Goal: Find specific page/section: Find specific page/section

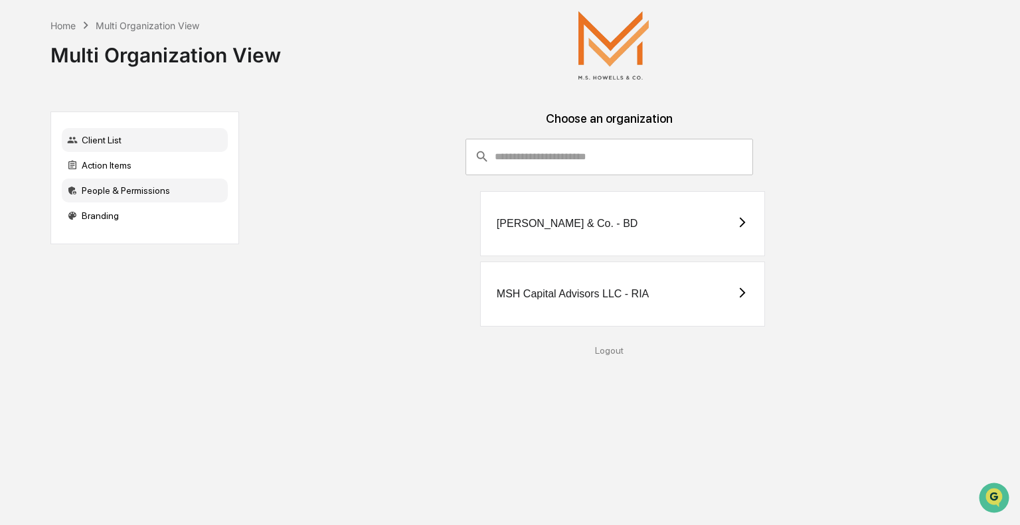
click at [144, 190] on div "People & Permissions" at bounding box center [145, 191] width 166 height 24
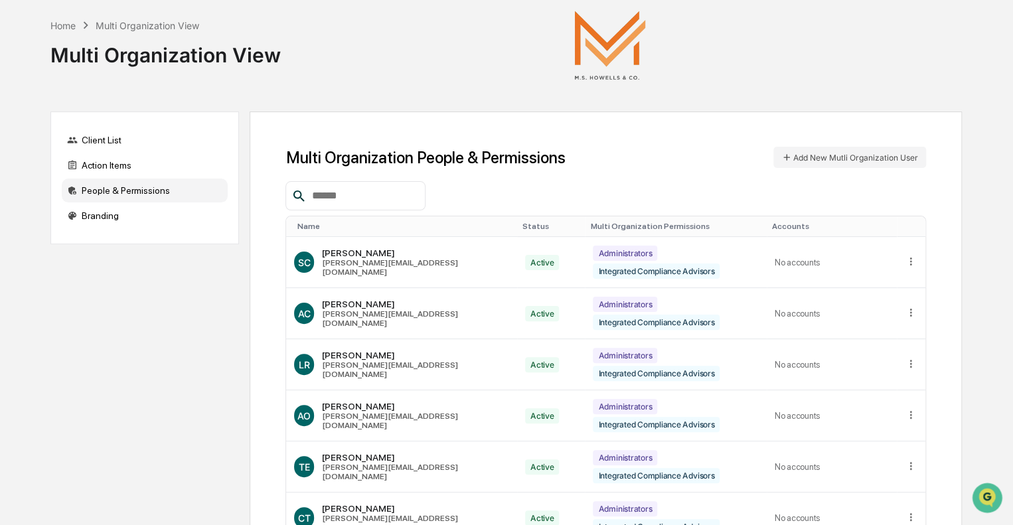
click at [358, 192] on input "text" at bounding box center [363, 195] width 113 height 17
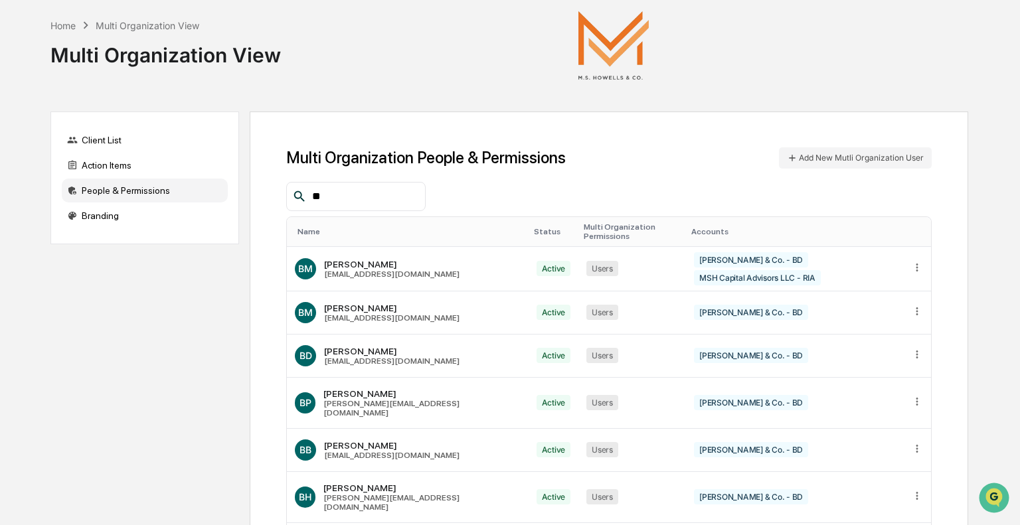
type input "*"
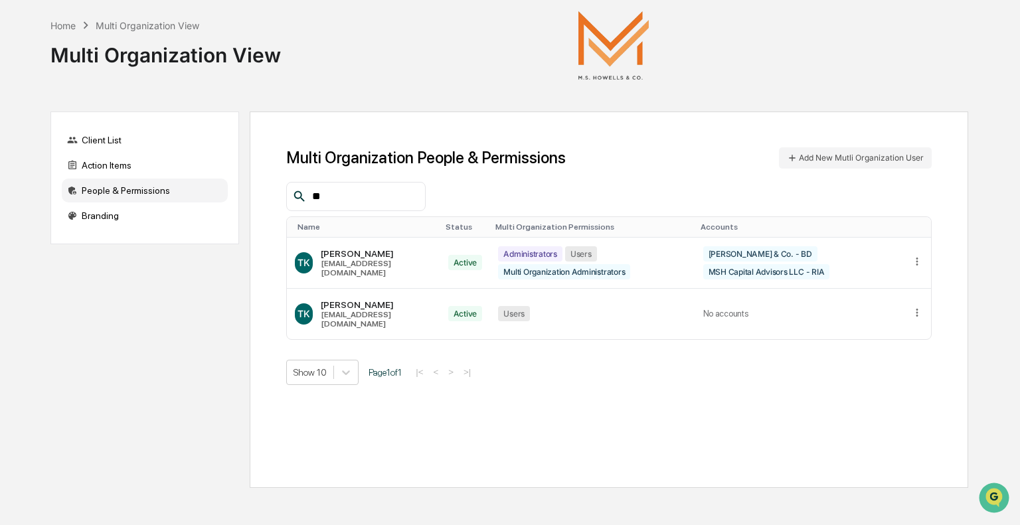
type input "*"
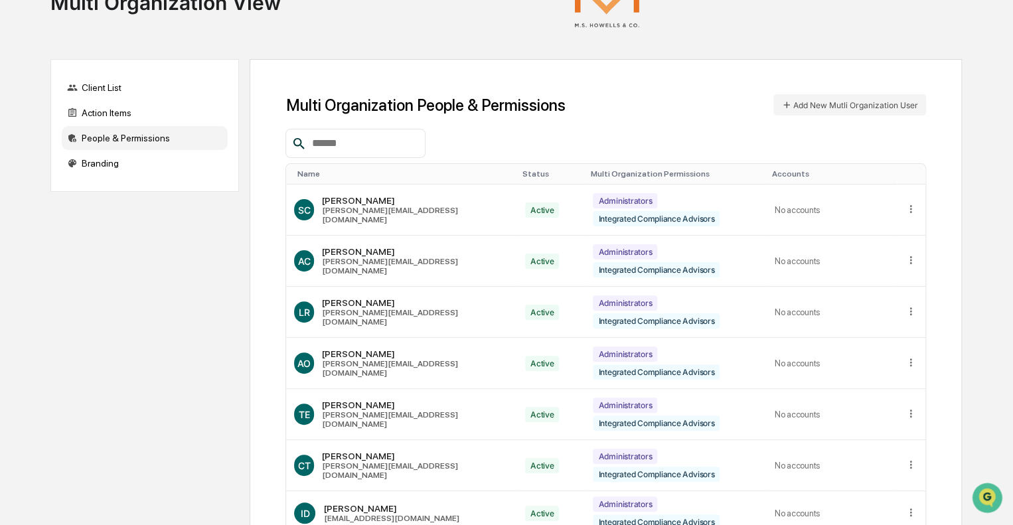
scroll to position [222, 0]
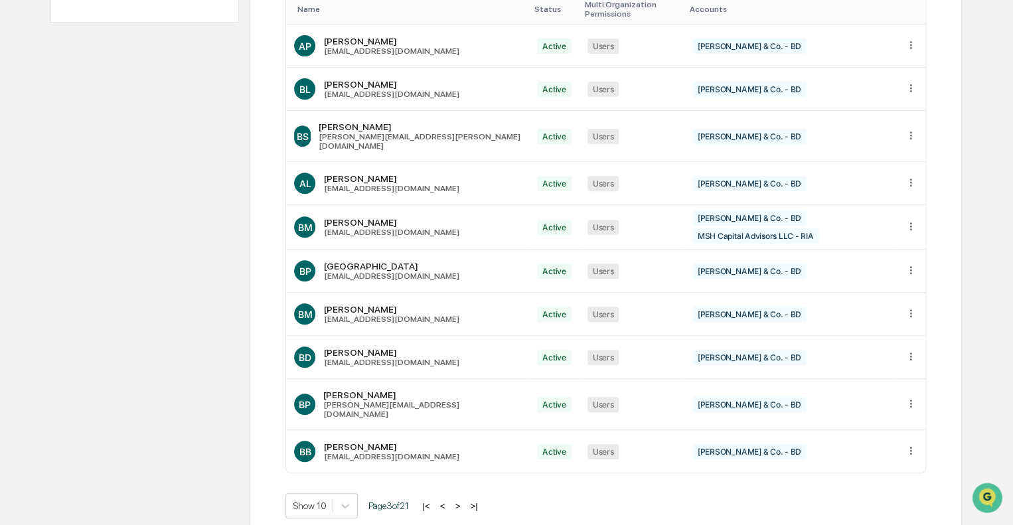
click at [461, 501] on button ">" at bounding box center [457, 506] width 13 height 11
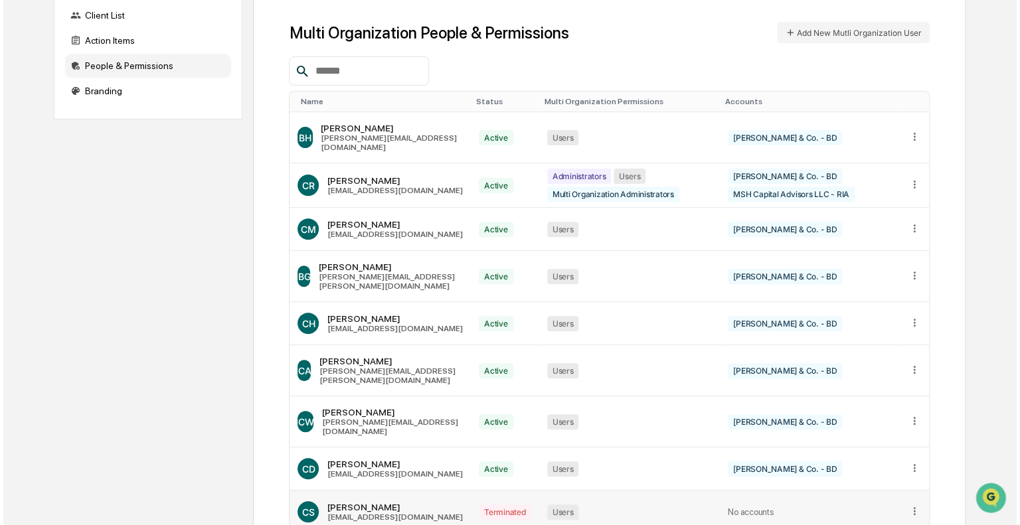
scroll to position [0, 0]
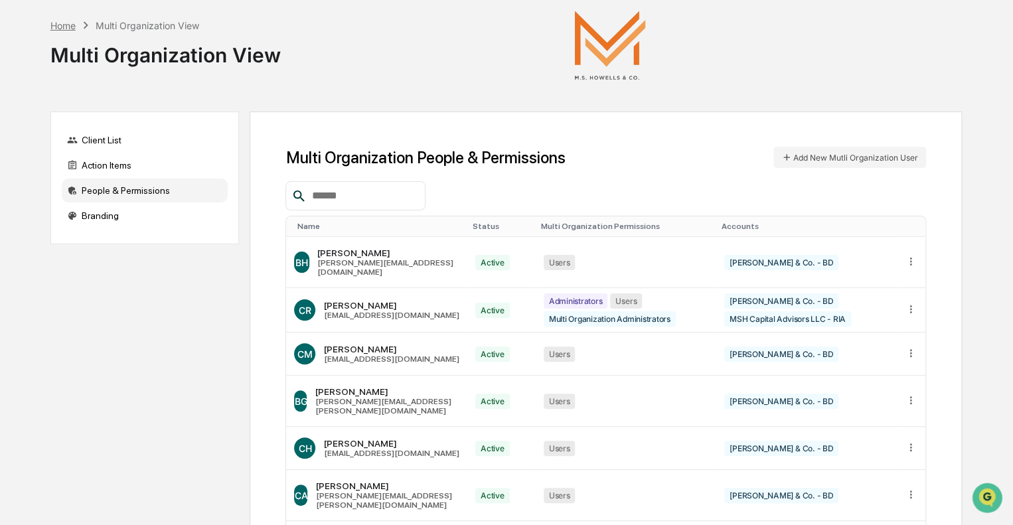
click at [54, 25] on div "Home" at bounding box center [62, 25] width 25 height 11
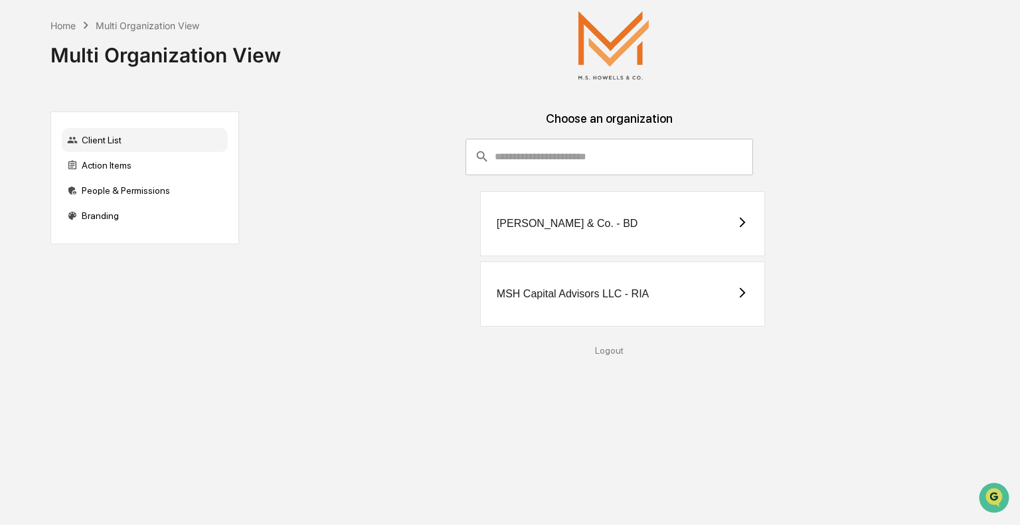
click at [555, 242] on div "[PERSON_NAME] & Co. - BD" at bounding box center [622, 223] width 285 height 65
